Goal: Task Accomplishment & Management: Complete application form

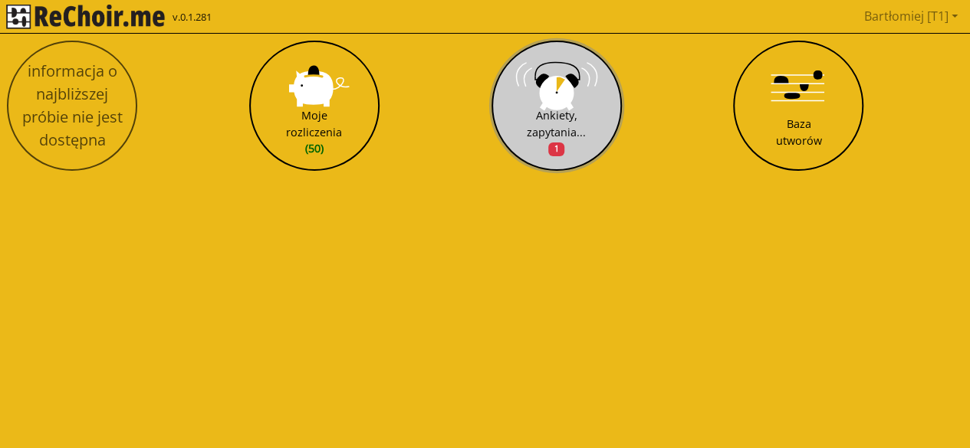
click at [588, 102] on button "Ankiety, zapytania... 1" at bounding box center [556, 106] width 130 height 130
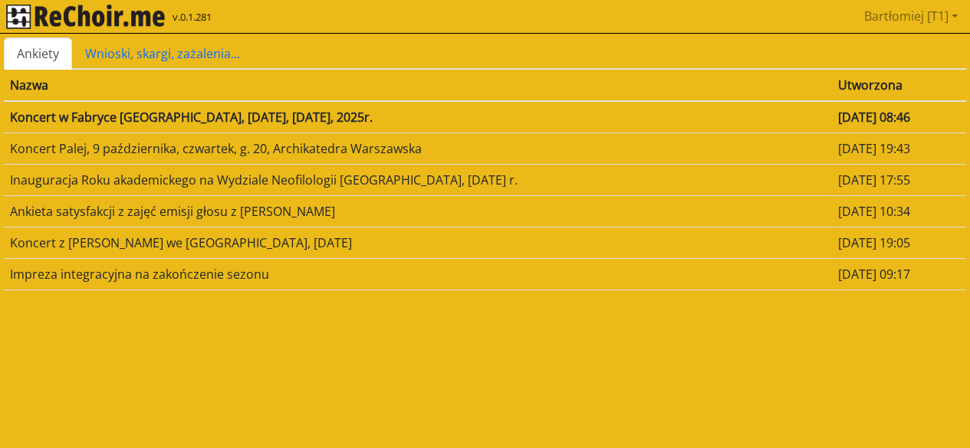
click at [856, 116] on td "[DATE] 08:46" at bounding box center [899, 117] width 134 height 32
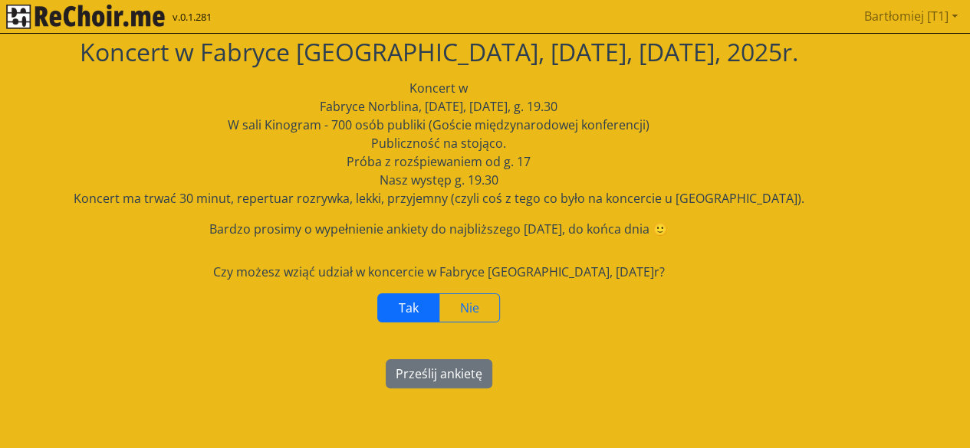
click at [408, 311] on span "Tak" at bounding box center [409, 308] width 20 height 17
click at [460, 366] on button "Prześlij ankietę" at bounding box center [439, 374] width 107 height 29
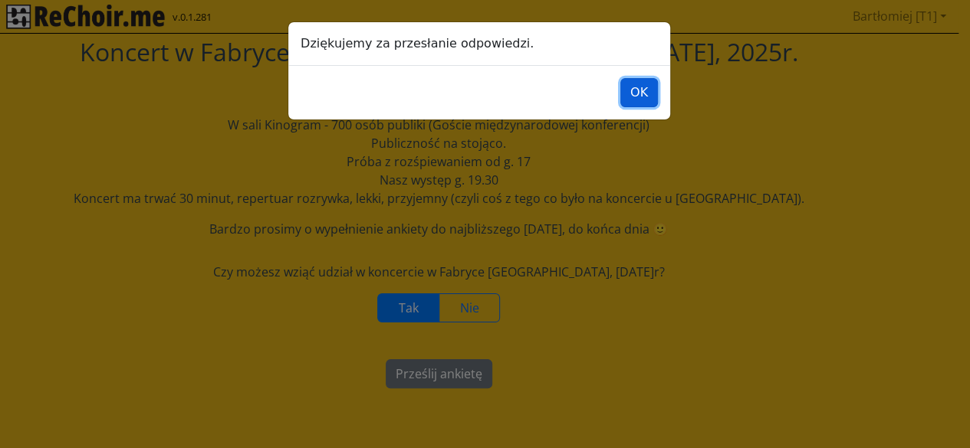
click at [639, 91] on button "OK" at bounding box center [639, 92] width 38 height 29
